Goal: Information Seeking & Learning: Learn about a topic

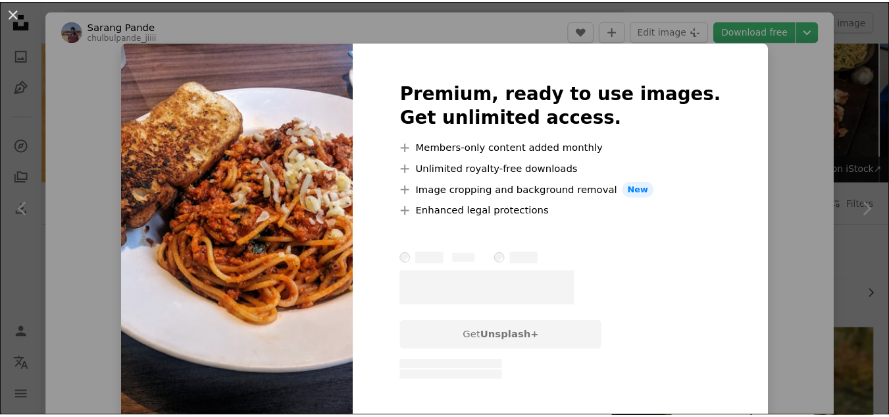
scroll to position [1477, 0]
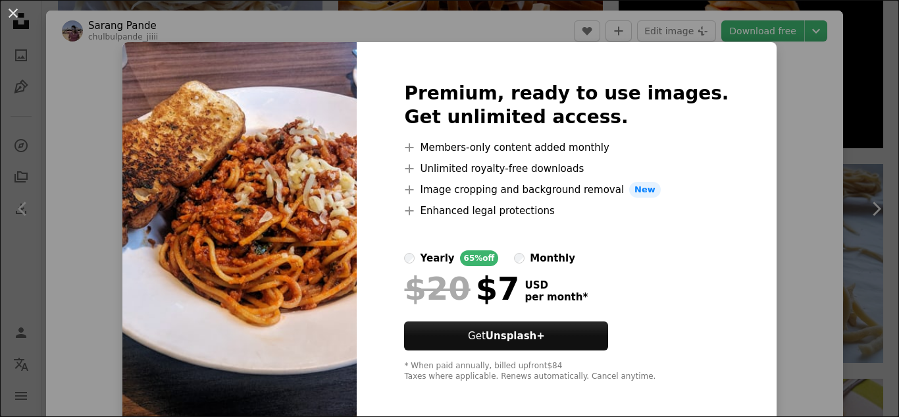
click at [788, 127] on div "An X shape Premium, ready to use images. Get unlimited access. A plus sign Memb…" at bounding box center [449, 208] width 899 height 417
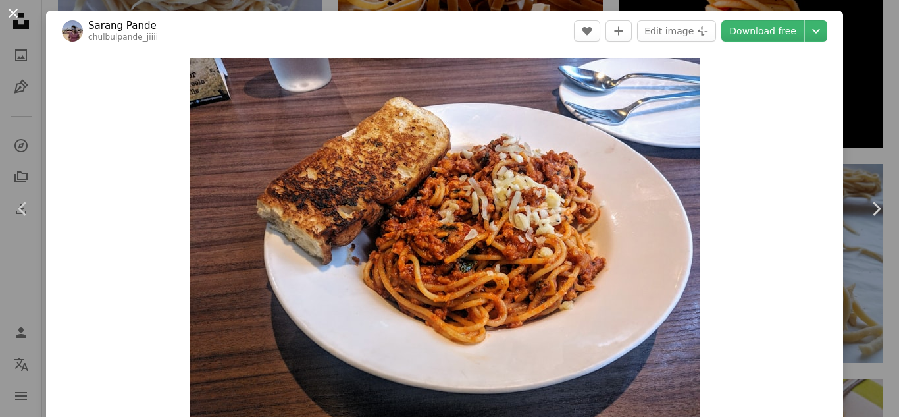
click at [17, 16] on button "An X shape" at bounding box center [13, 13] width 16 height 16
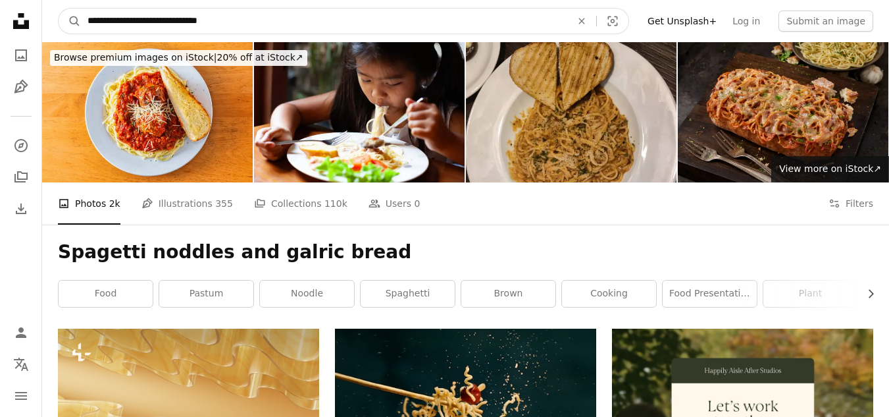
click at [257, 14] on input "**********" at bounding box center [324, 21] width 486 height 25
type input "**********"
click button "A magnifying glass" at bounding box center [70, 21] width 22 height 25
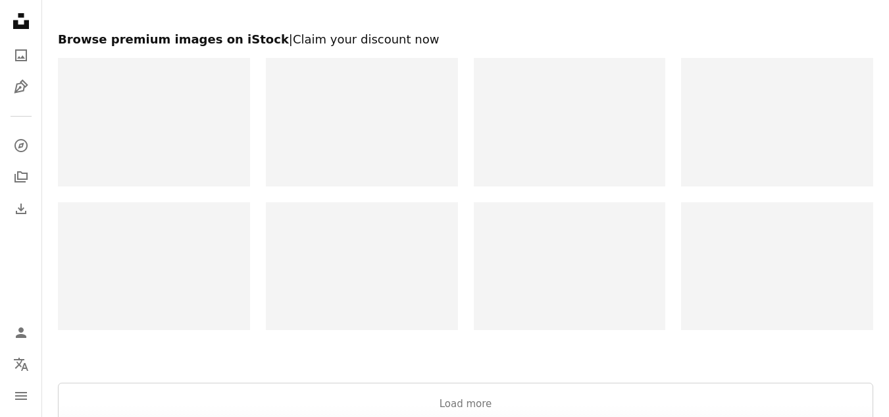
scroll to position [2430, 0]
click at [294, 399] on button "Load more" at bounding box center [466, 405] width 816 height 42
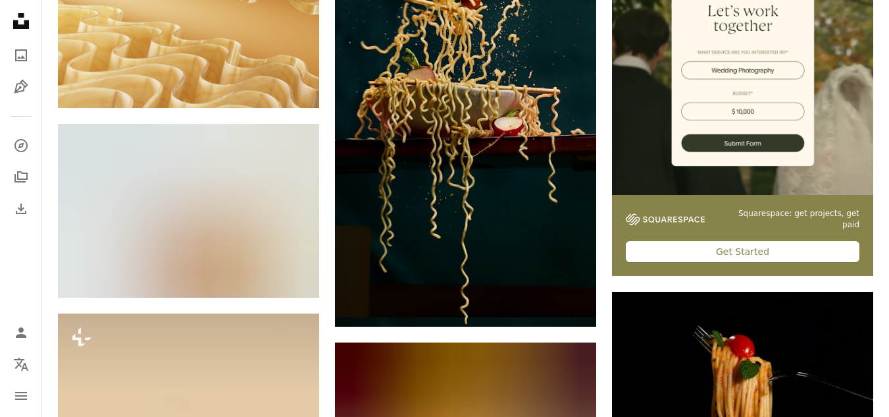
scroll to position [0, 0]
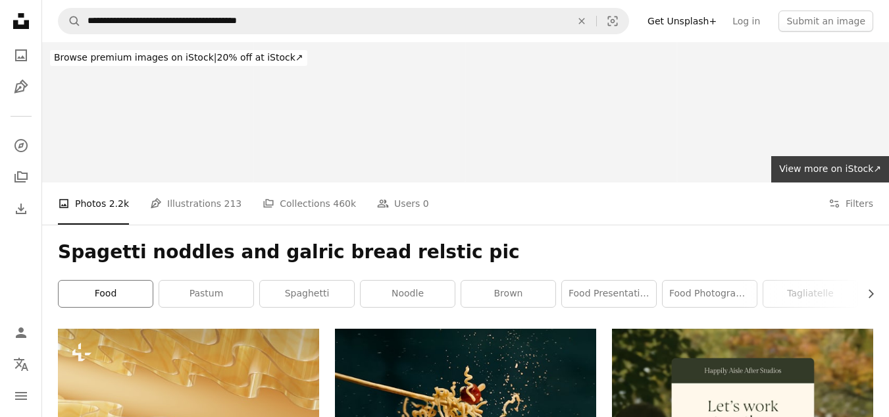
click at [124, 289] on link "food" at bounding box center [106, 293] width 94 height 26
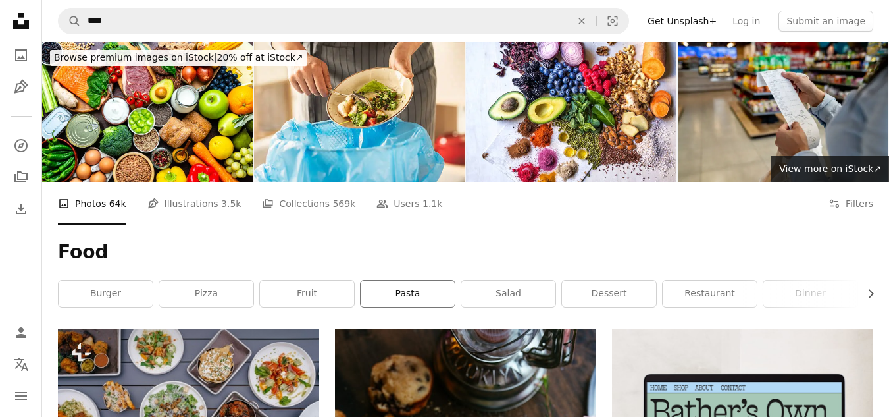
click at [408, 303] on link "pasta" at bounding box center [408, 293] width 94 height 26
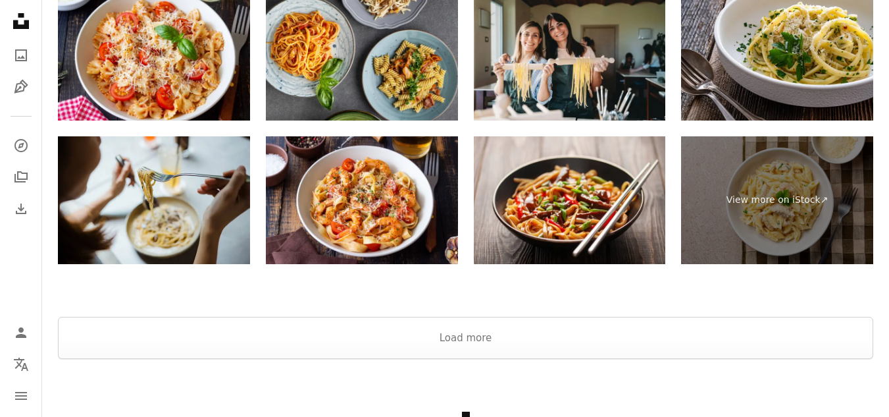
scroll to position [3110, 0]
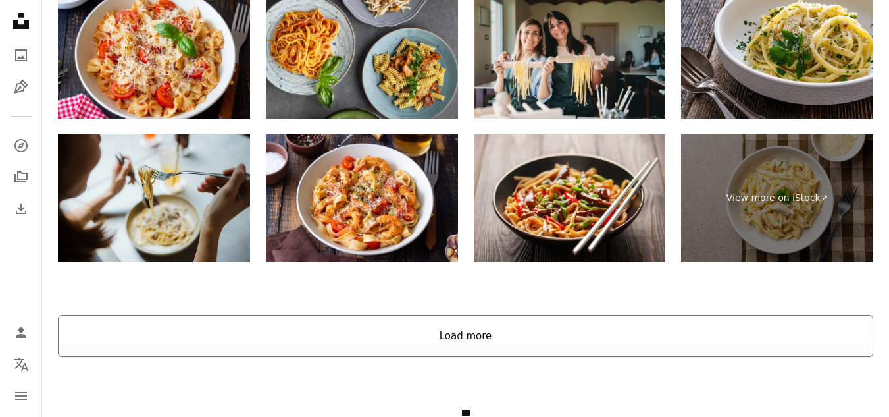
click at [510, 315] on button "Load more" at bounding box center [466, 336] width 816 height 42
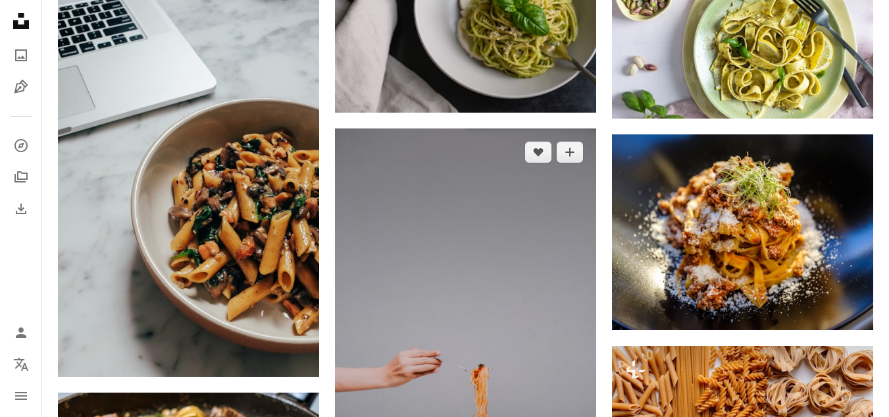
scroll to position [4425, 0]
